Goal: Task Accomplishment & Management: Complete application form

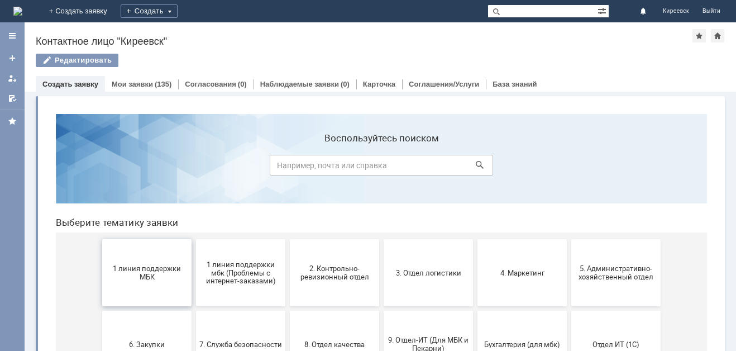
click at [134, 278] on span "1 линия поддержки МБК" at bounding box center [147, 272] width 83 height 17
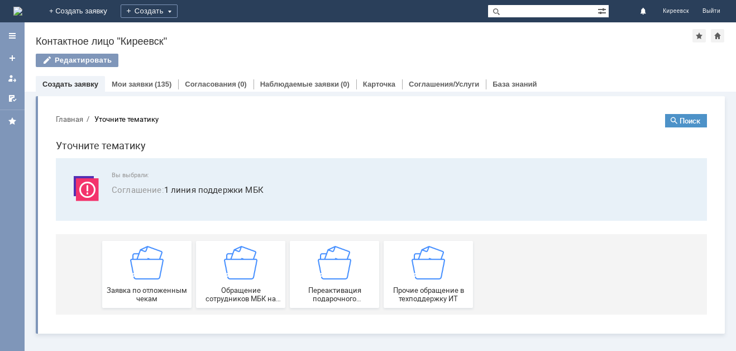
click at [134, 278] on img at bounding box center [147, 263] width 34 height 34
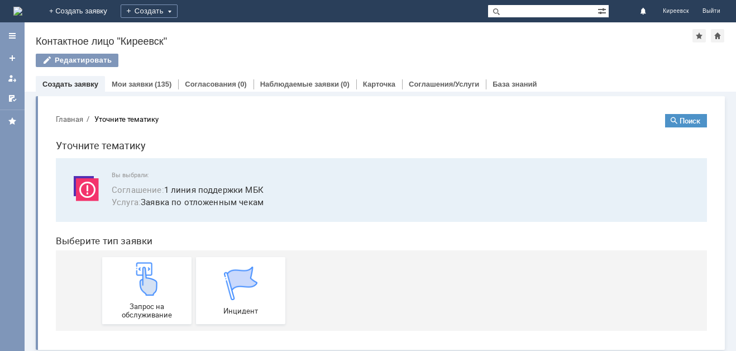
click at [134, 278] on img at bounding box center [147, 279] width 34 height 34
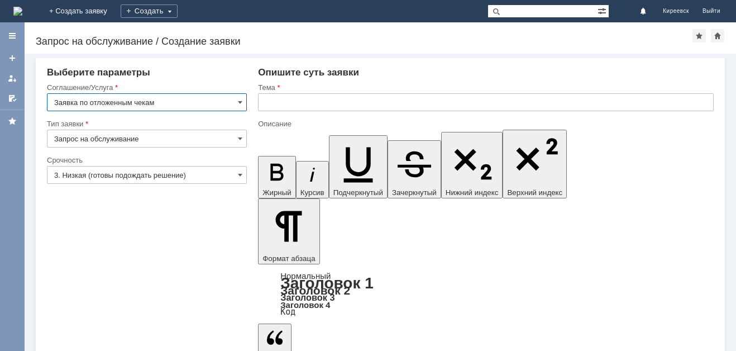
click at [139, 180] on input "3. Низкая (готовы подождать решение)" at bounding box center [147, 175] width 200 height 18
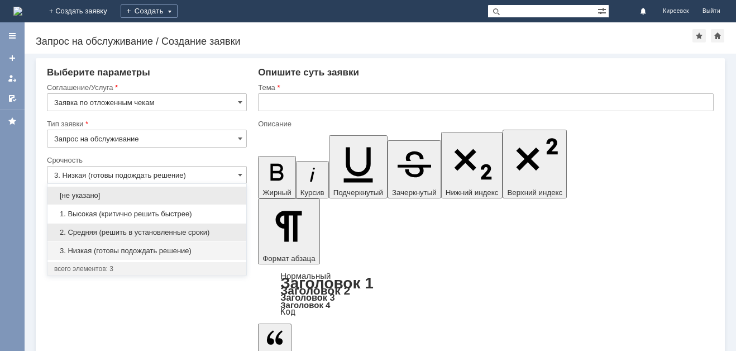
click at [139, 231] on span "2. Средняя (решить в установленные сроки)" at bounding box center [146, 232] width 185 height 9
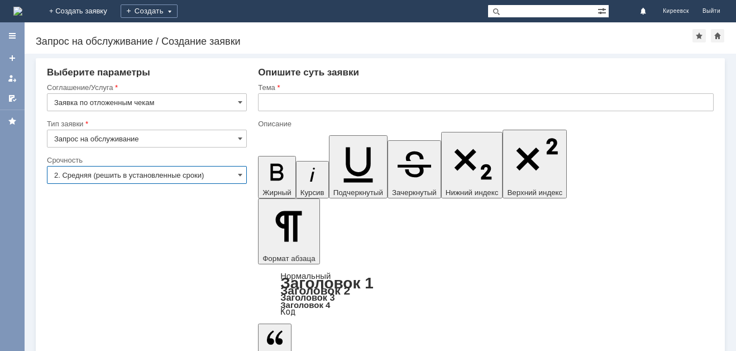
click at [288, 107] on input "text" at bounding box center [486, 102] width 456 height 18
type input "2. Средняя (решить в установленные сроки)"
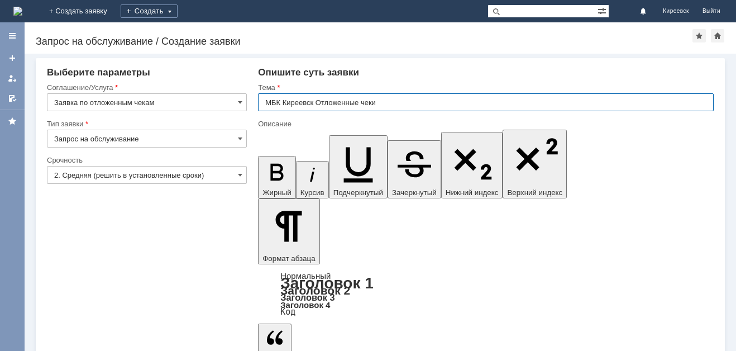
type input "МБК Киреевск Отложенные чеки"
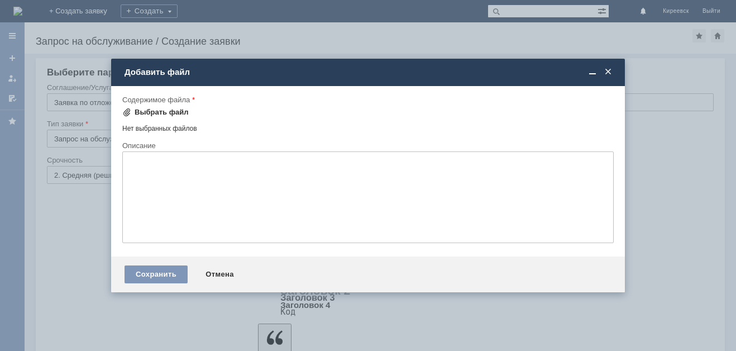
click at [177, 115] on div "Выбрать файл" at bounding box center [162, 112] width 54 height 9
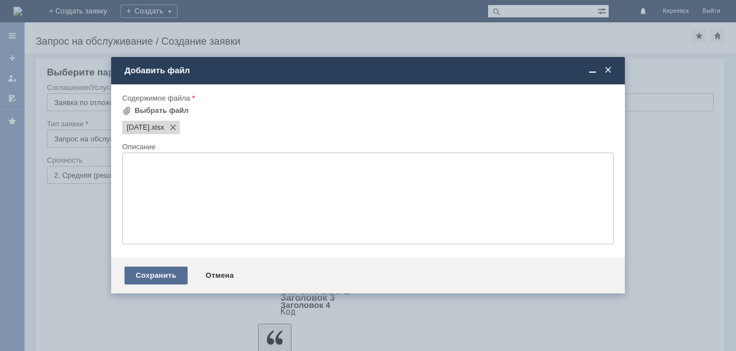
click at [173, 271] on div "Сохранить" at bounding box center [156, 275] width 63 height 18
